Goal: Task Accomplishment & Management: Complete application form

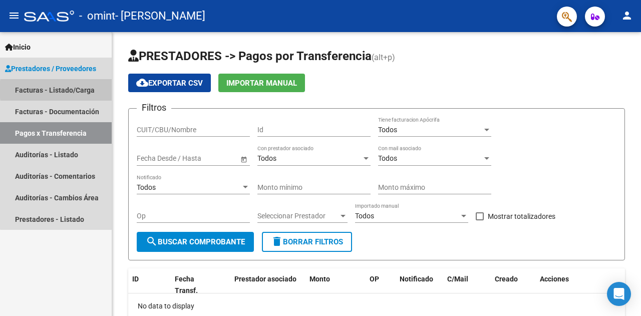
click at [80, 90] on link "Facturas - Listado/Carga" at bounding box center [56, 90] width 112 height 22
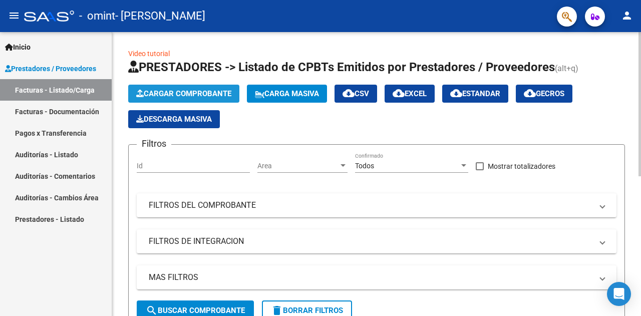
click at [166, 93] on span "Cargar Comprobante" at bounding box center [183, 93] width 95 height 9
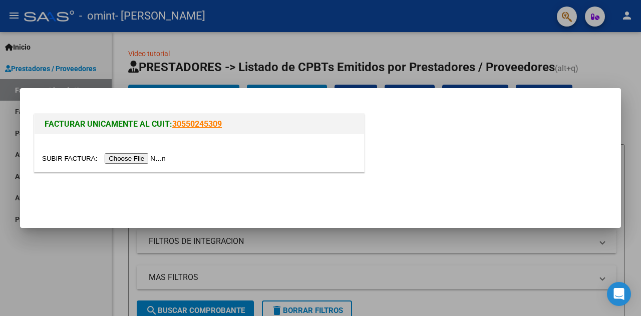
click at [140, 159] on input "file" at bounding box center [105, 158] width 127 height 11
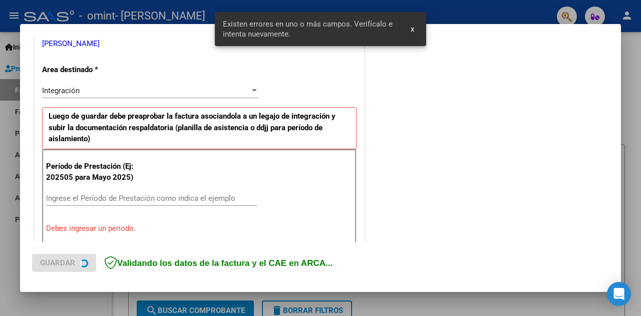
scroll to position [236, 0]
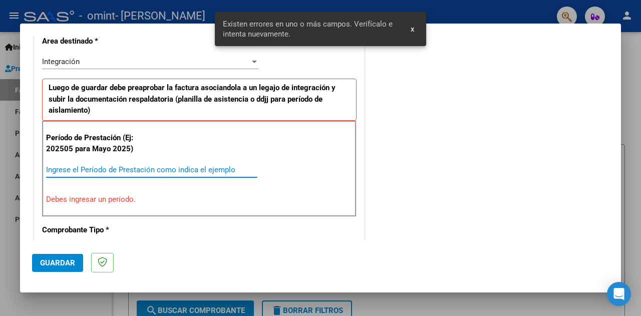
click at [194, 167] on input "Ingrese el Período de Prestación como indica el ejemplo" at bounding box center [151, 169] width 211 height 9
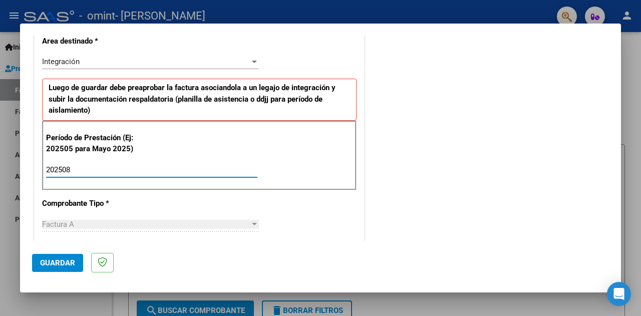
type input "202508"
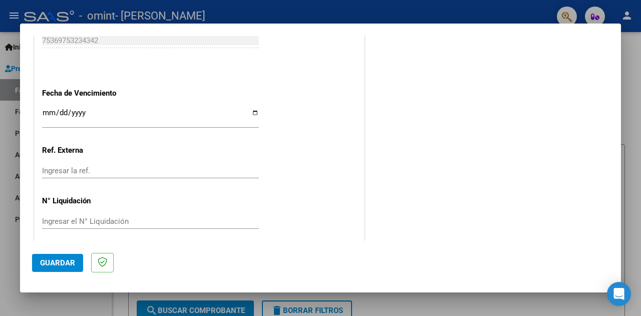
scroll to position [696, 0]
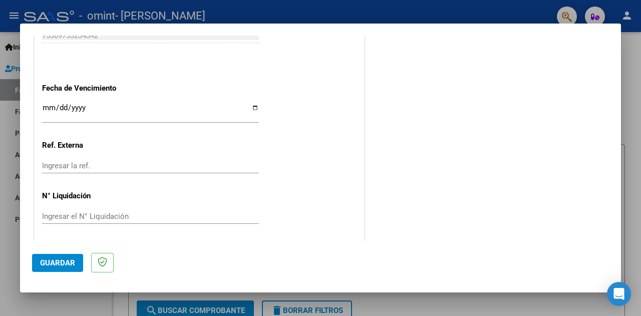
click at [224, 101] on div "Ingresar la fecha" at bounding box center [150, 112] width 217 height 22
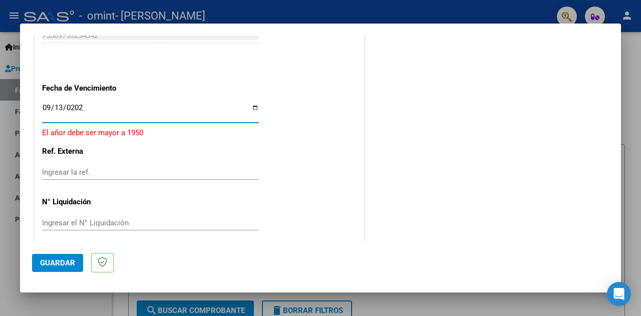
type input "[DATE]"
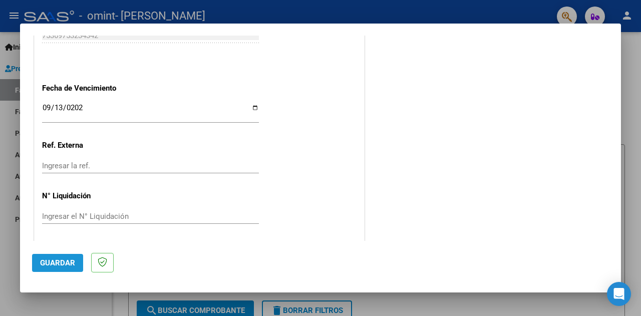
click at [59, 266] on span "Guardar" at bounding box center [57, 263] width 35 height 9
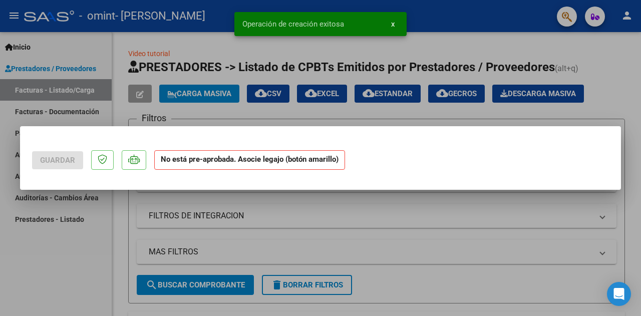
scroll to position [0, 0]
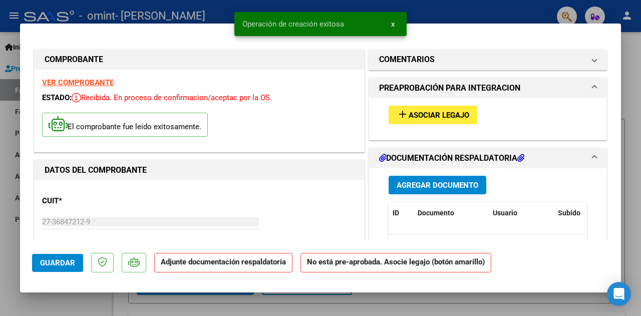
click at [420, 115] on span "Asociar Legajo" at bounding box center [439, 115] width 61 height 9
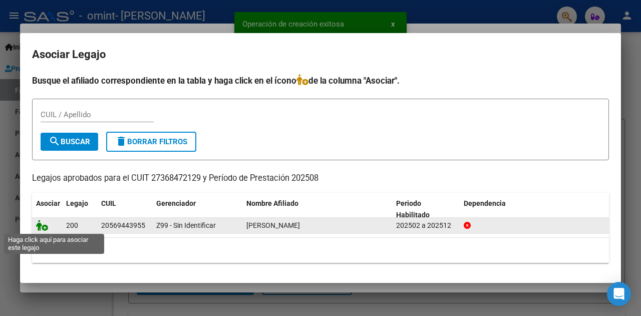
click at [43, 227] on icon at bounding box center [42, 225] width 12 height 11
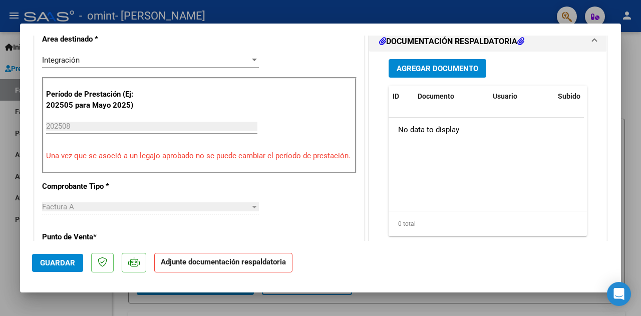
scroll to position [261, 0]
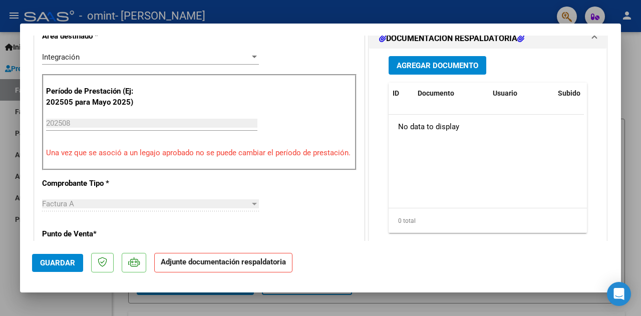
click at [453, 63] on span "Agregar Documento" at bounding box center [438, 65] width 82 height 9
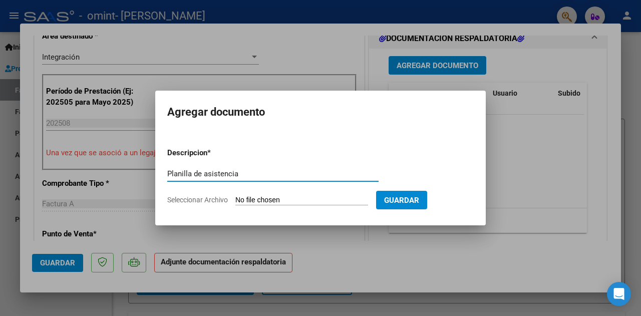
type input "Planilla de asistencia"
click at [304, 199] on input "Seleccionar Archivo" at bounding box center [301, 201] width 133 height 10
type input "C:\fakepath\planilla [PERSON_NAME][DATE].pdf"
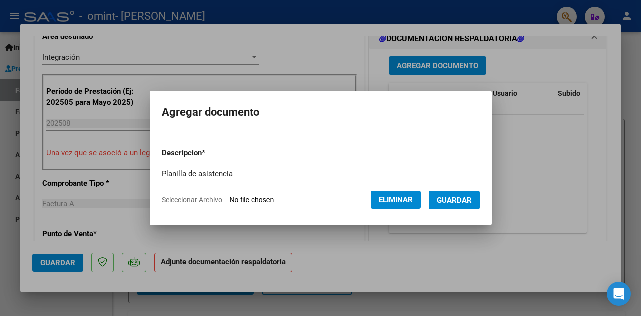
click at [463, 200] on span "Guardar" at bounding box center [454, 200] width 35 height 9
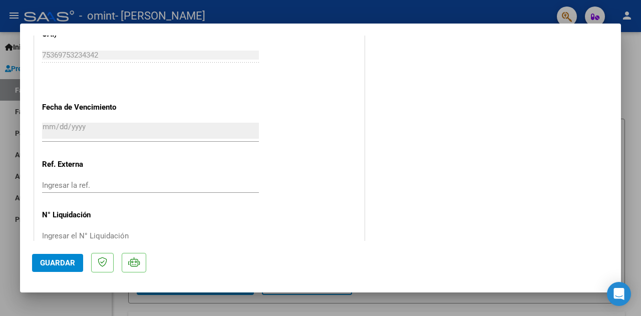
scroll to position [700, 0]
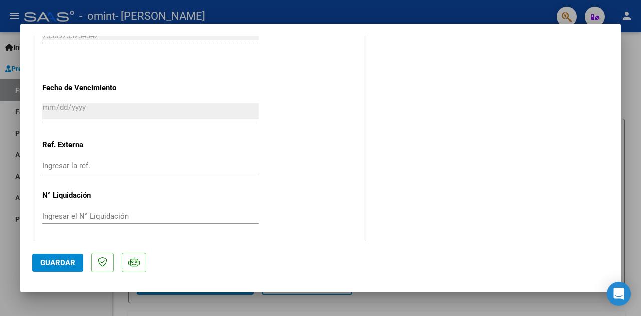
click at [63, 259] on span "Guardar" at bounding box center [57, 263] width 35 height 9
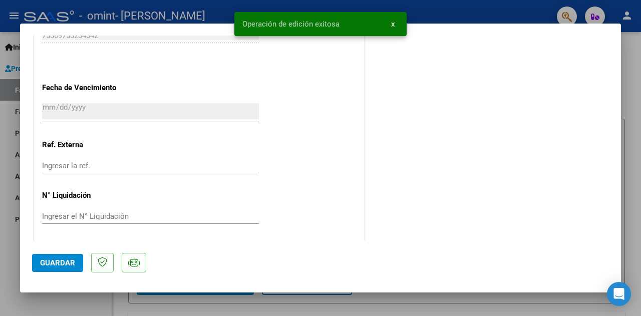
click at [636, 77] on div at bounding box center [320, 158] width 641 height 316
type input "$ 0,00"
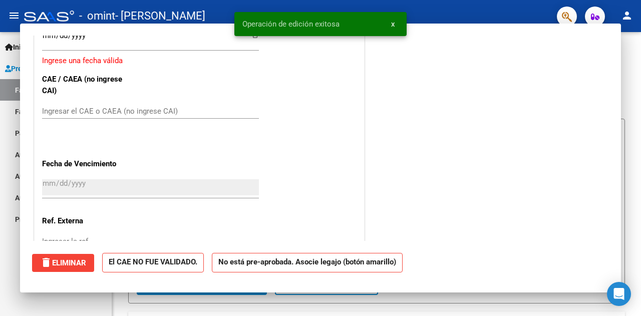
scroll to position [777, 0]
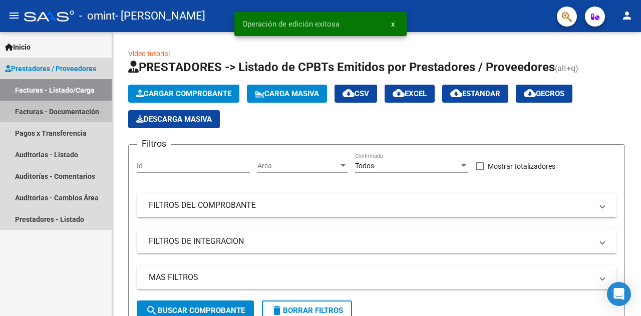
click at [86, 113] on link "Facturas - Documentación" at bounding box center [56, 112] width 112 height 22
